Goal: Task Accomplishment & Management: Complete application form

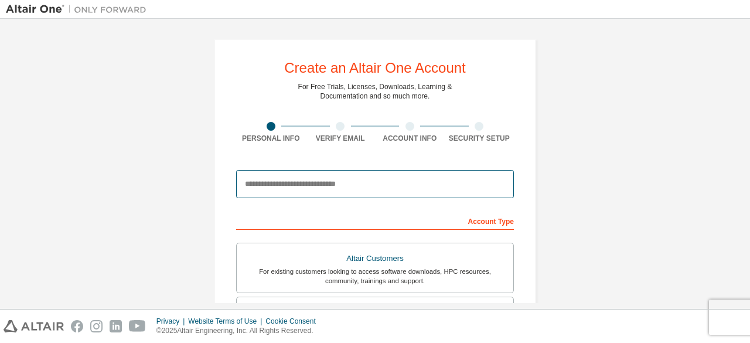
click at [375, 186] on input "email" at bounding box center [375, 184] width 278 height 28
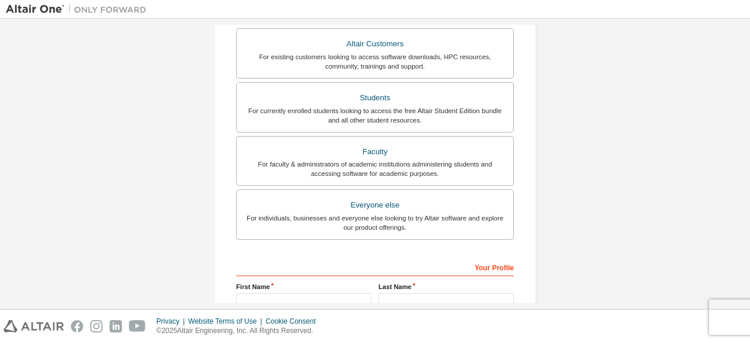
scroll to position [221, 0]
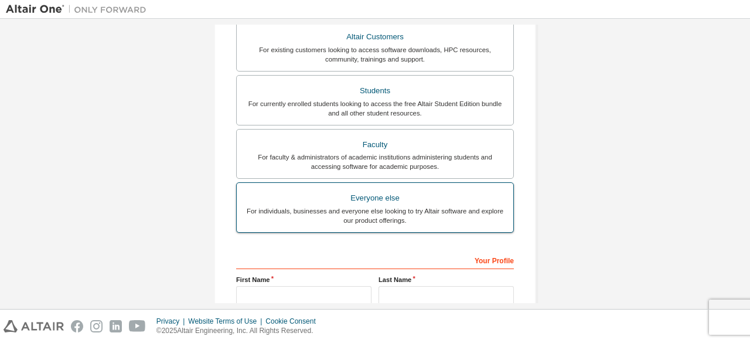
type input "**********"
click at [385, 206] on div "For individuals, businesses and everyone else looking to try Altair software an…" at bounding box center [375, 215] width 262 height 19
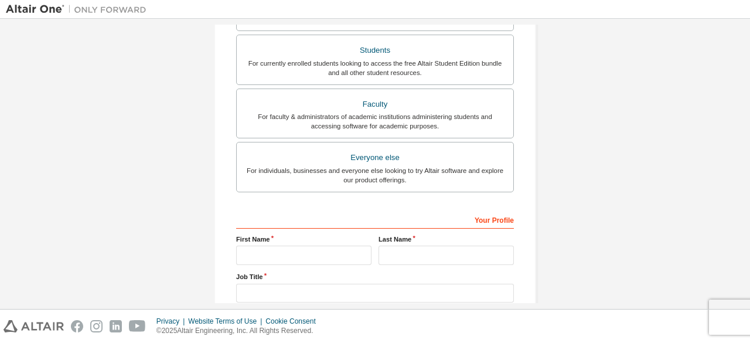
scroll to position [280, 0]
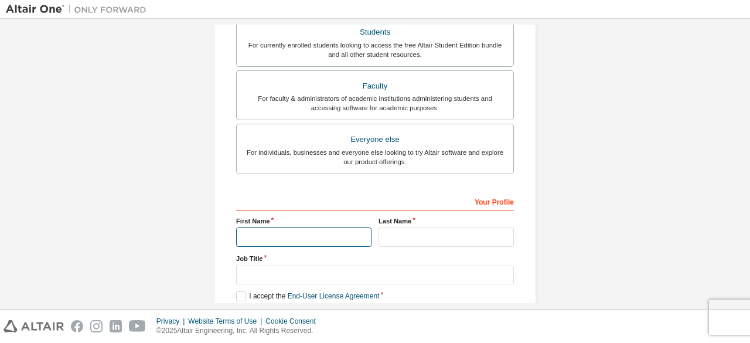
click at [291, 233] on input "text" at bounding box center [303, 236] width 135 height 19
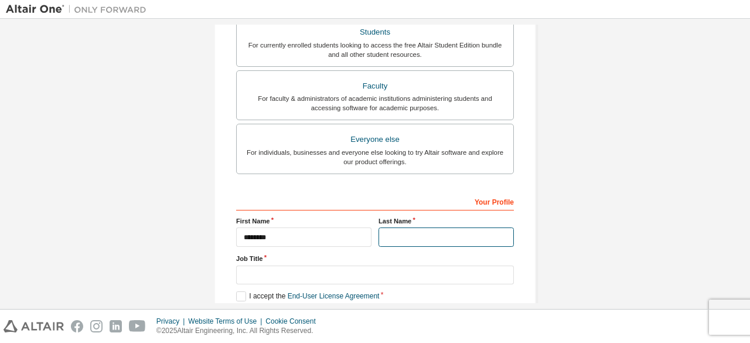
click at [397, 231] on input "text" at bounding box center [445, 236] width 135 height 19
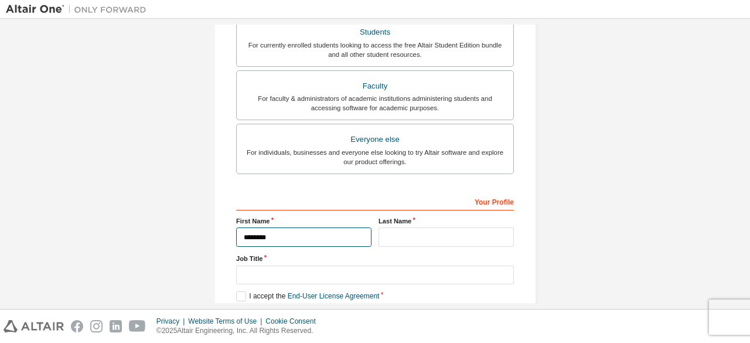
click at [274, 230] on input "********" at bounding box center [303, 236] width 135 height 19
type input "**********"
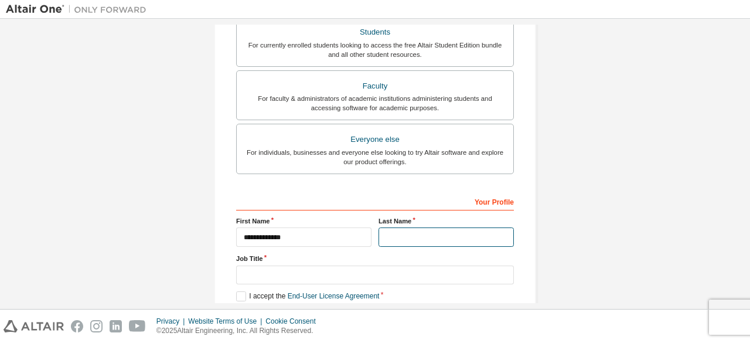
click at [411, 229] on input "text" at bounding box center [445, 236] width 135 height 19
type input "*****"
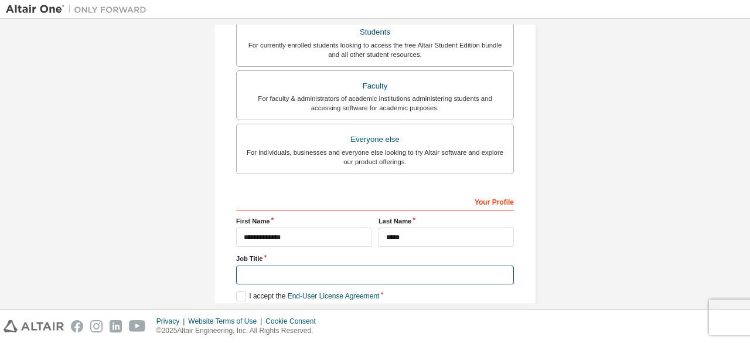
click at [362, 272] on input "text" at bounding box center [375, 274] width 278 height 19
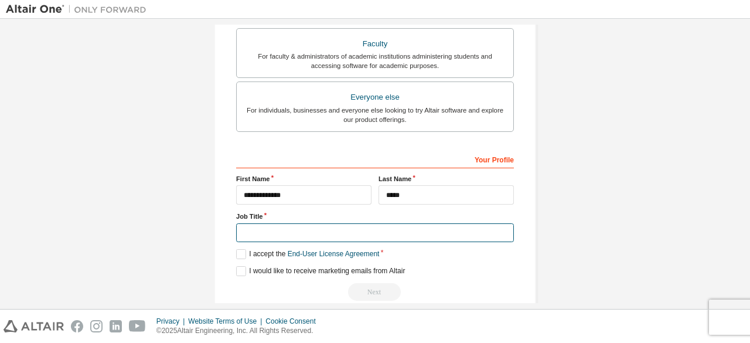
scroll to position [323, 0]
click at [380, 225] on input "text" at bounding box center [375, 231] width 278 height 19
type input "*******"
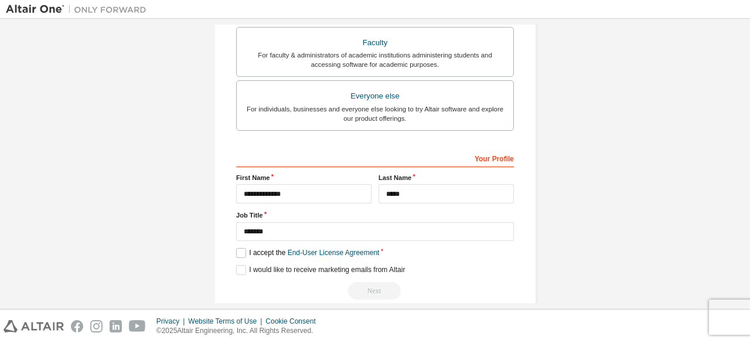
click at [239, 249] on label "I accept the End-User License Agreement" at bounding box center [307, 253] width 143 height 10
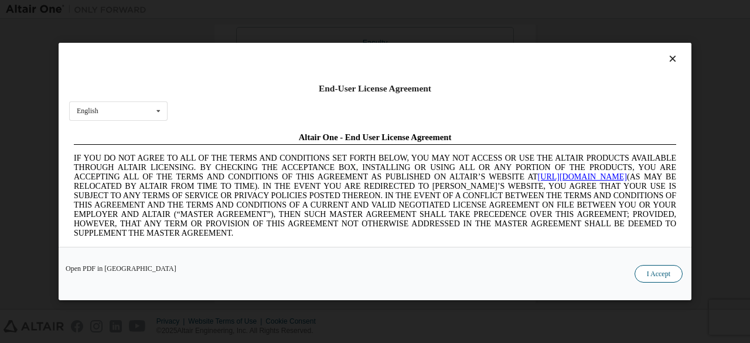
scroll to position [0, 0]
click at [650, 273] on button "I Accept" at bounding box center [658, 274] width 48 height 18
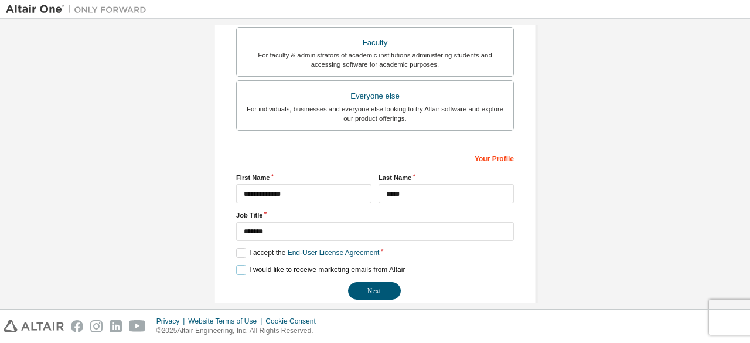
click at [236, 269] on label "I would like to receive marketing emails from Altair" at bounding box center [320, 270] width 169 height 10
click at [383, 282] on button "Next" at bounding box center [374, 291] width 53 height 18
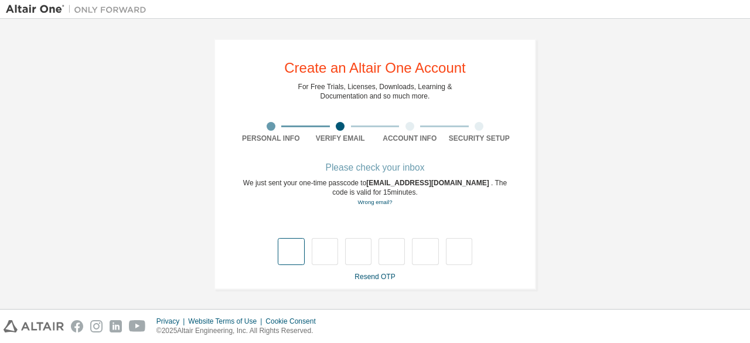
click at [286, 254] on input "text" at bounding box center [291, 251] width 26 height 27
type input "*"
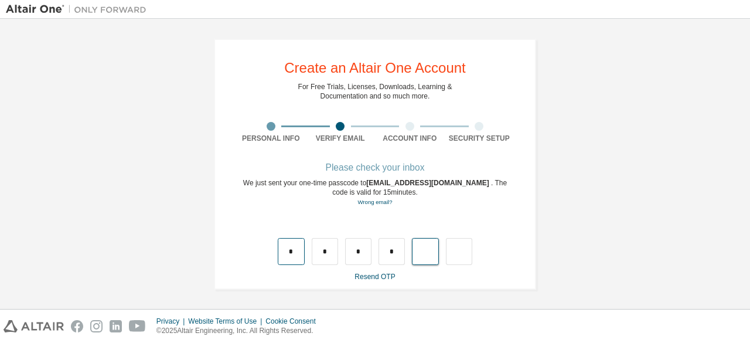
type input "*"
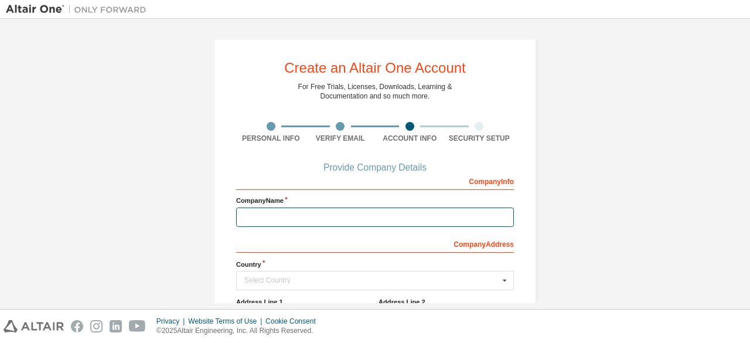
click at [349, 216] on input "text" at bounding box center [375, 216] width 278 height 19
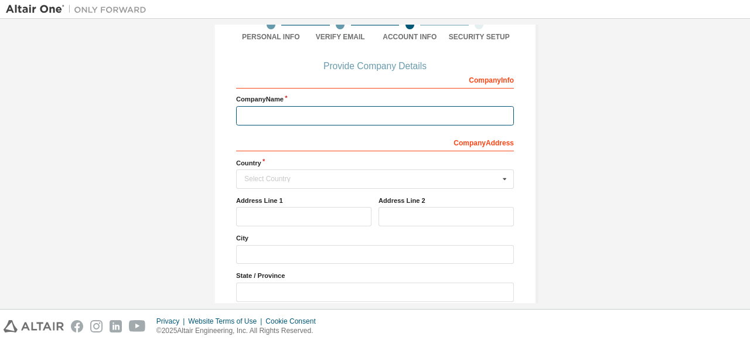
scroll to position [91, 0]
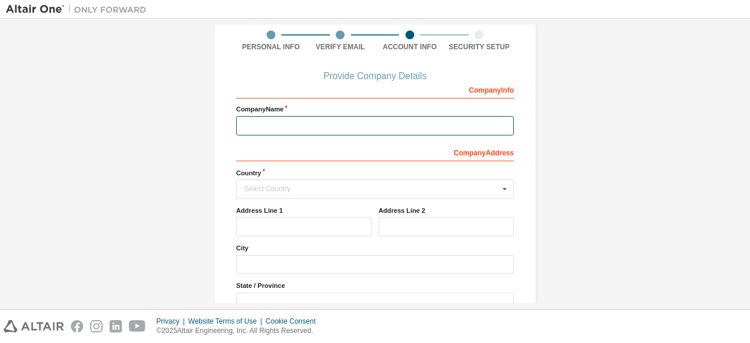
click at [423, 124] on input "text" at bounding box center [375, 125] width 278 height 19
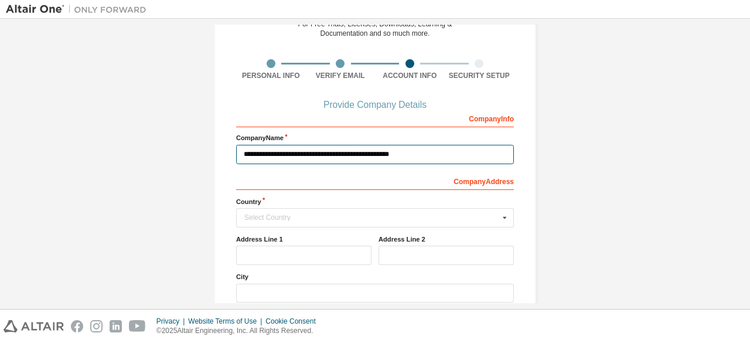
scroll to position [64, 0]
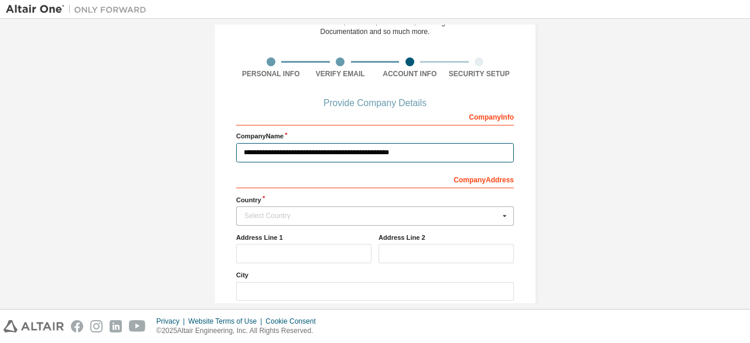
type input "**********"
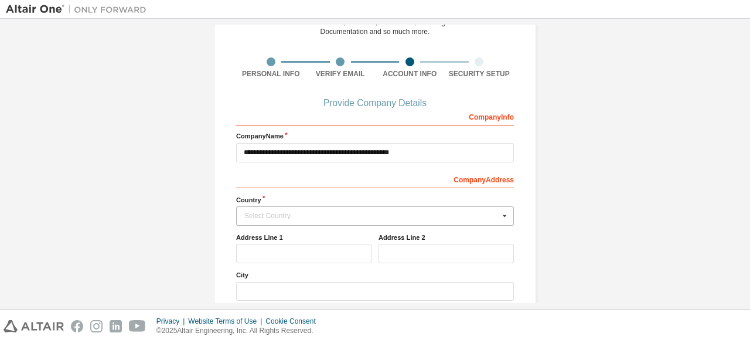
click at [444, 212] on div "Select Country" at bounding box center [371, 215] width 255 height 7
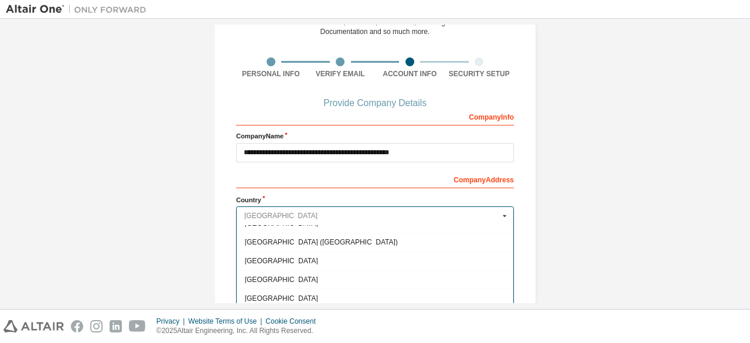
scroll to position [1802, 0]
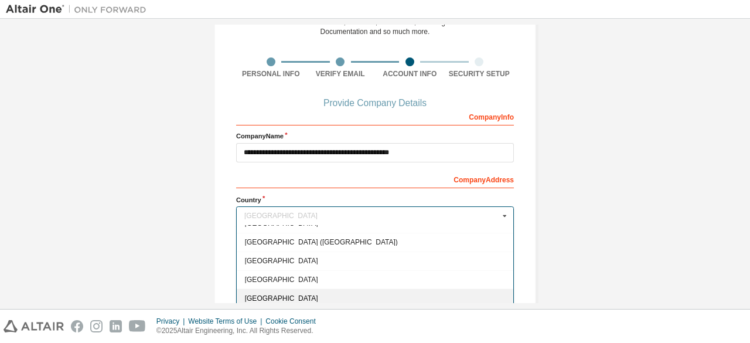
click at [317, 295] on span "[GEOGRAPHIC_DATA]" at bounding box center [375, 298] width 261 height 7
type input "***"
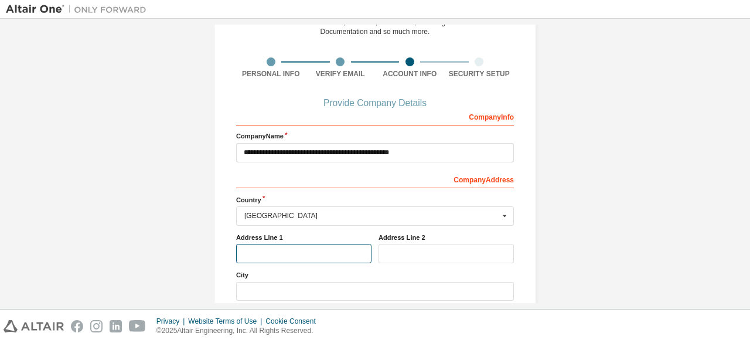
click at [296, 252] on input "text" at bounding box center [303, 253] width 135 height 19
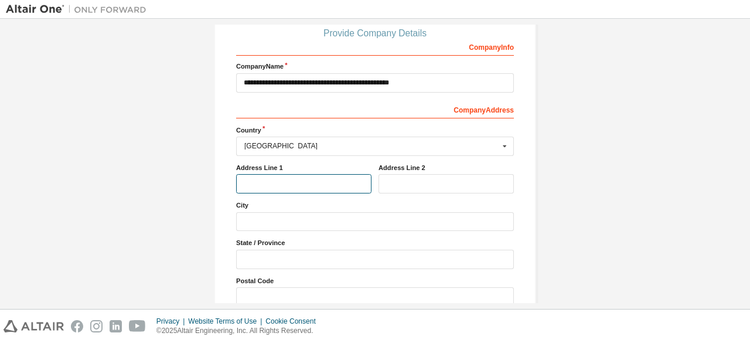
scroll to position [139, 0]
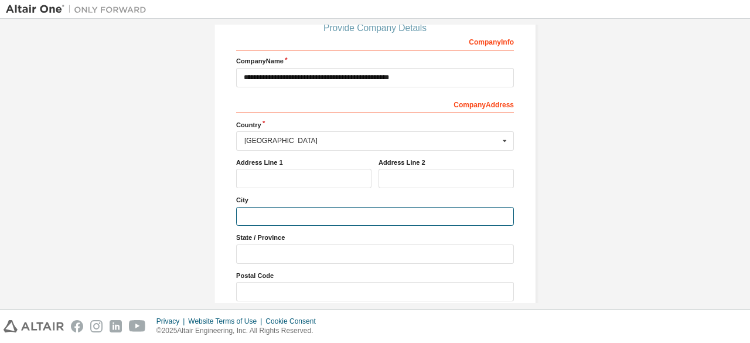
click at [388, 215] on input "text" at bounding box center [375, 216] width 278 height 19
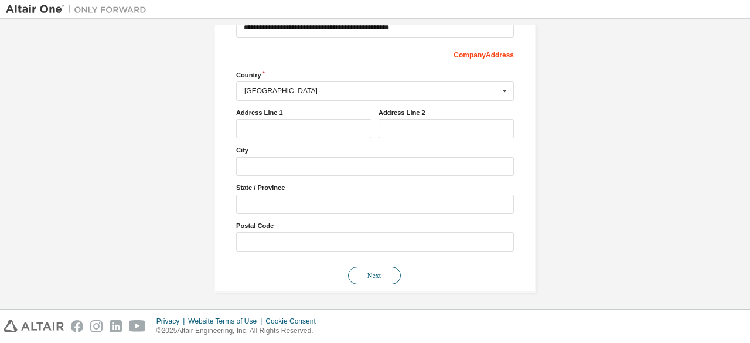
click at [372, 277] on button "Next" at bounding box center [374, 276] width 53 height 18
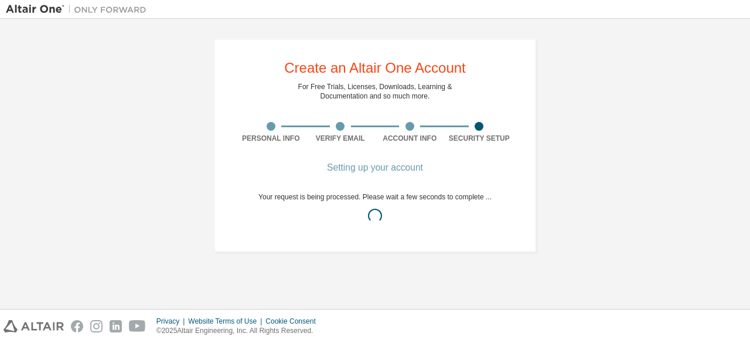
scroll to position [0, 0]
click at [415, 171] on div "Setting up your account" at bounding box center [374, 167] width 233 height 7
